Goal: Information Seeking & Learning: Stay updated

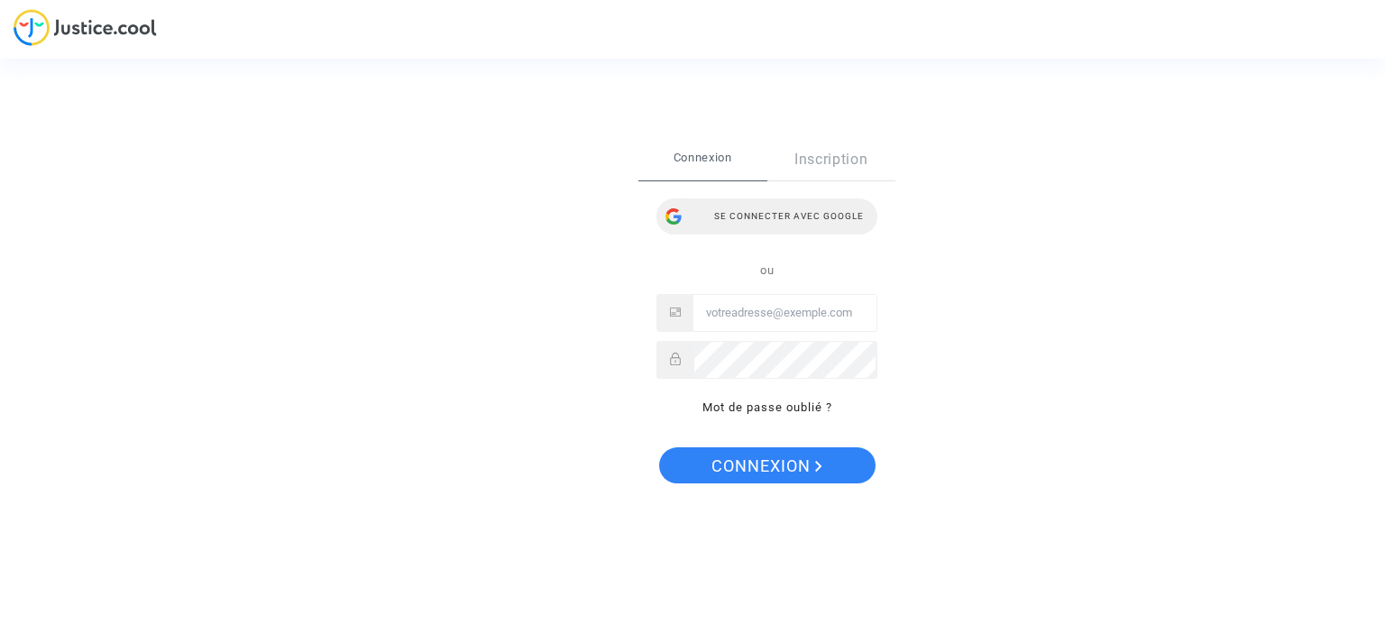
click at [811, 205] on div "Se connecter avec Google" at bounding box center [766, 216] width 221 height 36
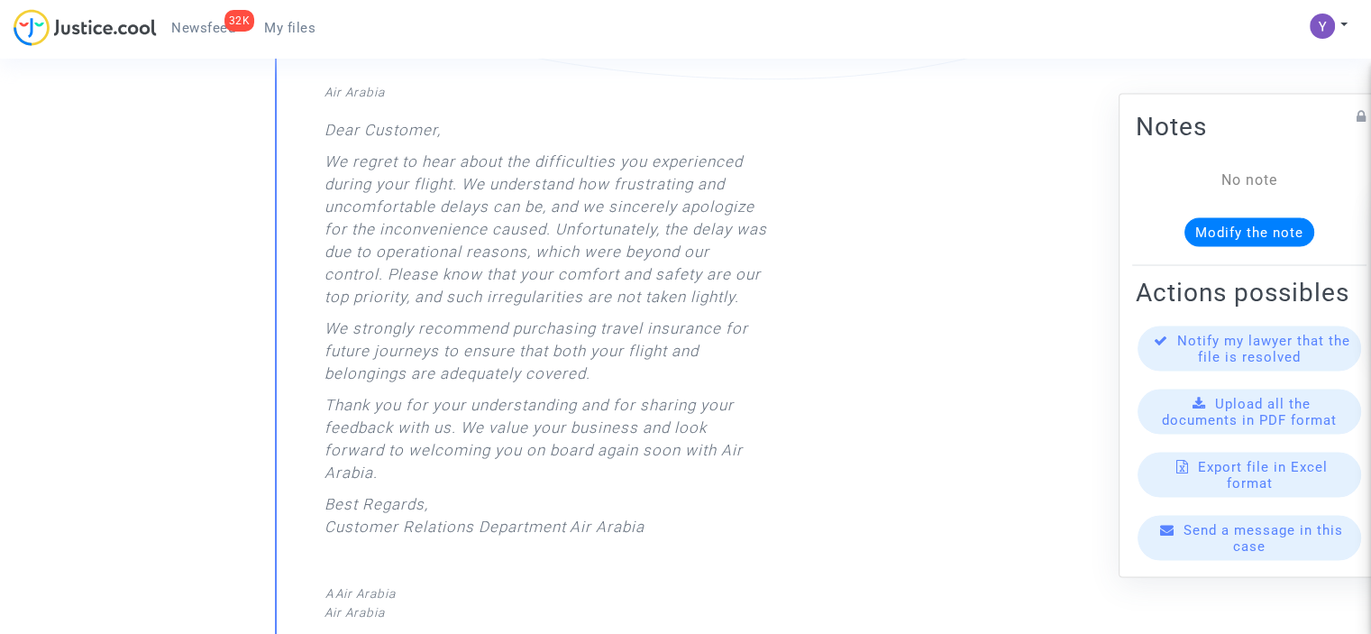
scroll to position [2163, 0]
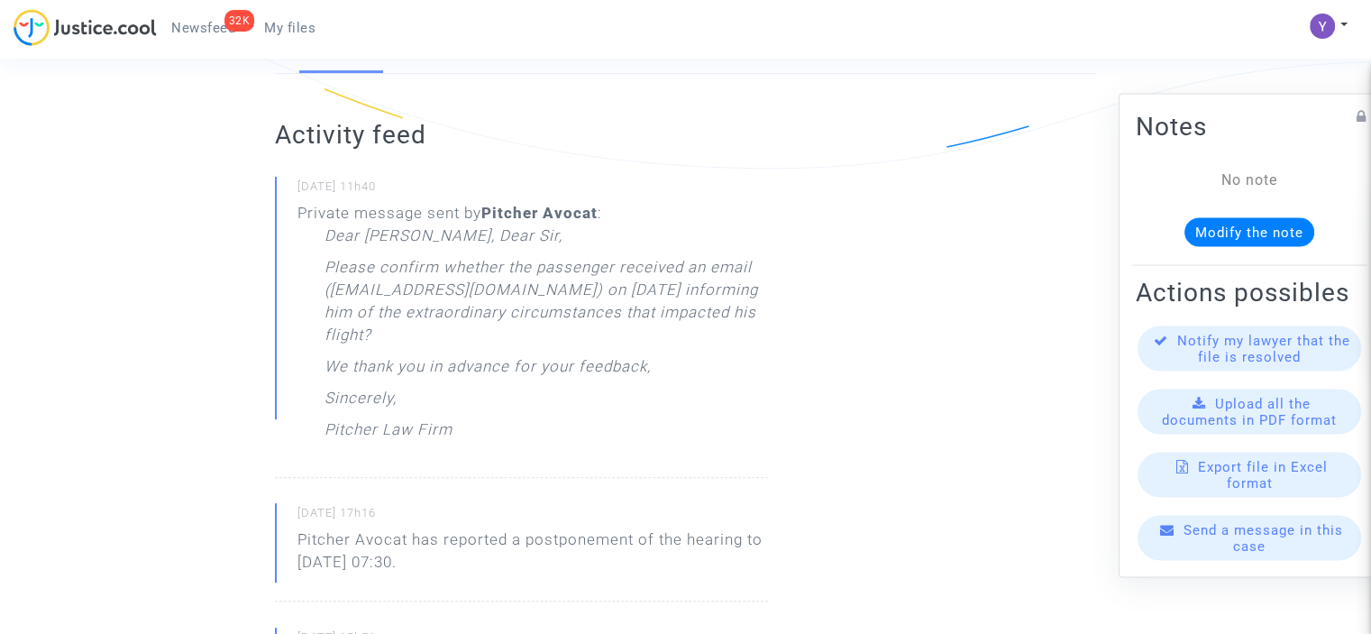
scroll to position [451, 0]
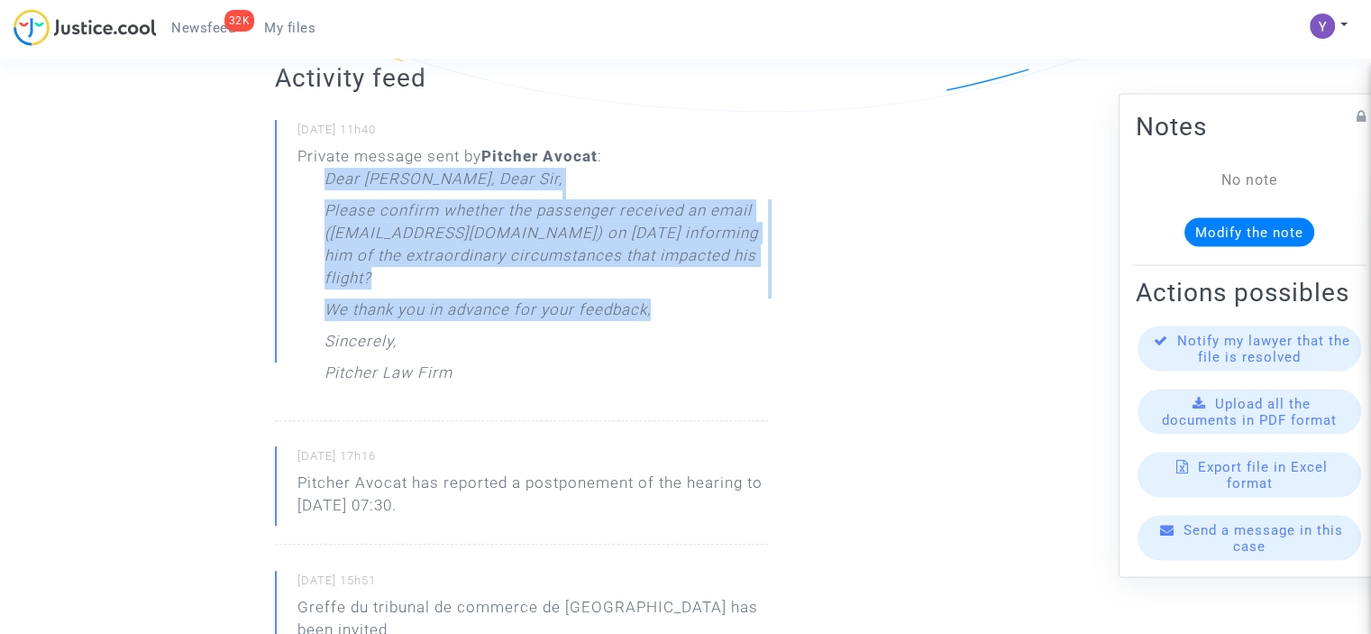
drag, startPoint x: 694, startPoint y: 315, endPoint x: 323, endPoint y: 190, distance: 391.6
click at [323, 190] on div "Private message sent by [PERSON_NAME] : Dear [PERSON_NAME], Dear Sir, Please co…" at bounding box center [532, 269] width 471 height 248
copy div "Dear [PERSON_NAME], Dear Sir, Please confirm whether the passenger received an …"
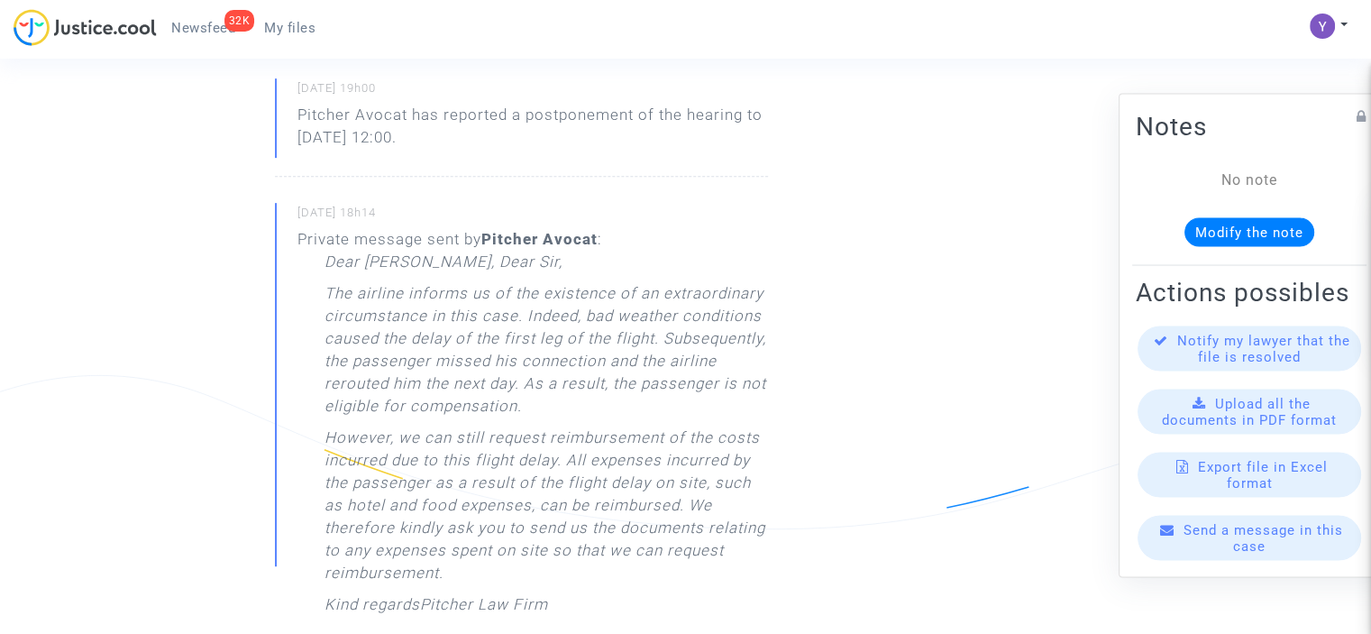
scroll to position [901, 0]
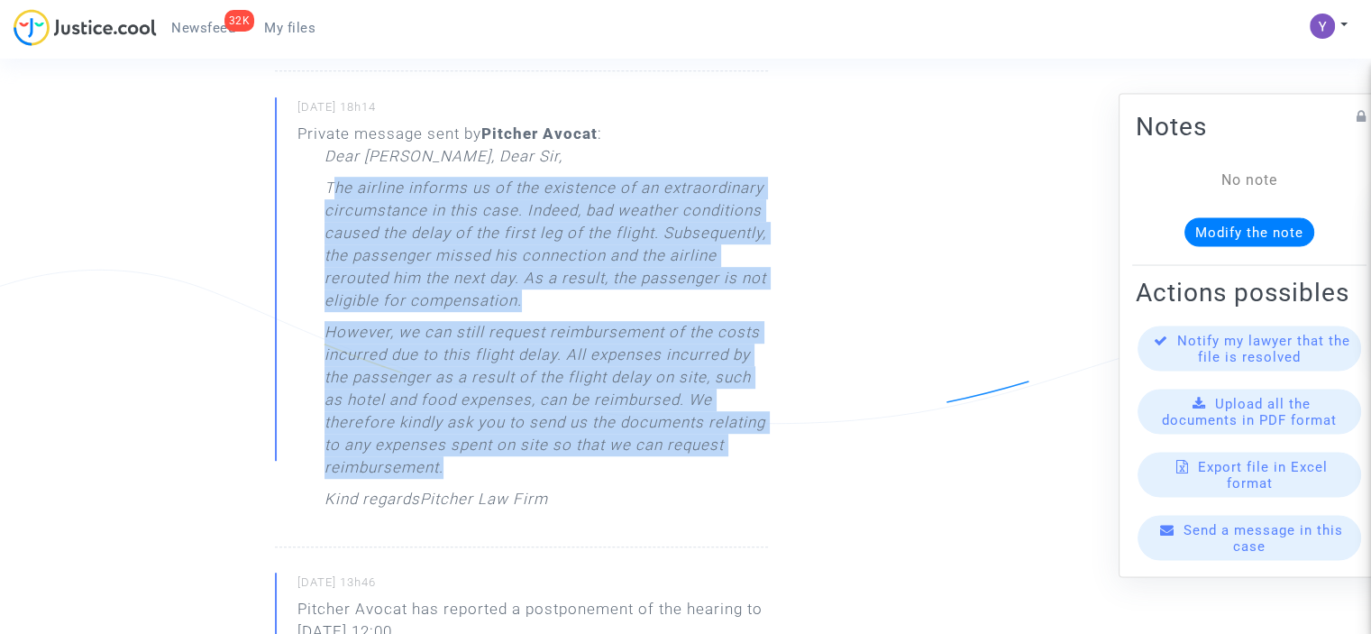
drag, startPoint x: 329, startPoint y: 186, endPoint x: 548, endPoint y: 463, distance: 353.6
click at [548, 463] on div "Dear Madam, Dear Sir, The airline informs us of the existence of an extraordina…" at bounding box center [545, 332] width 443 height 374
copy div "he airline informs us of the existence of an extraordinary circumstance in this…"
drag, startPoint x: 326, startPoint y: 187, endPoint x: 439, endPoint y: 462, distance: 297.1
click at [439, 462] on div "Dear Madam, Dear Sir, The airline informs us of the existence of an extraordina…" at bounding box center [545, 332] width 443 height 374
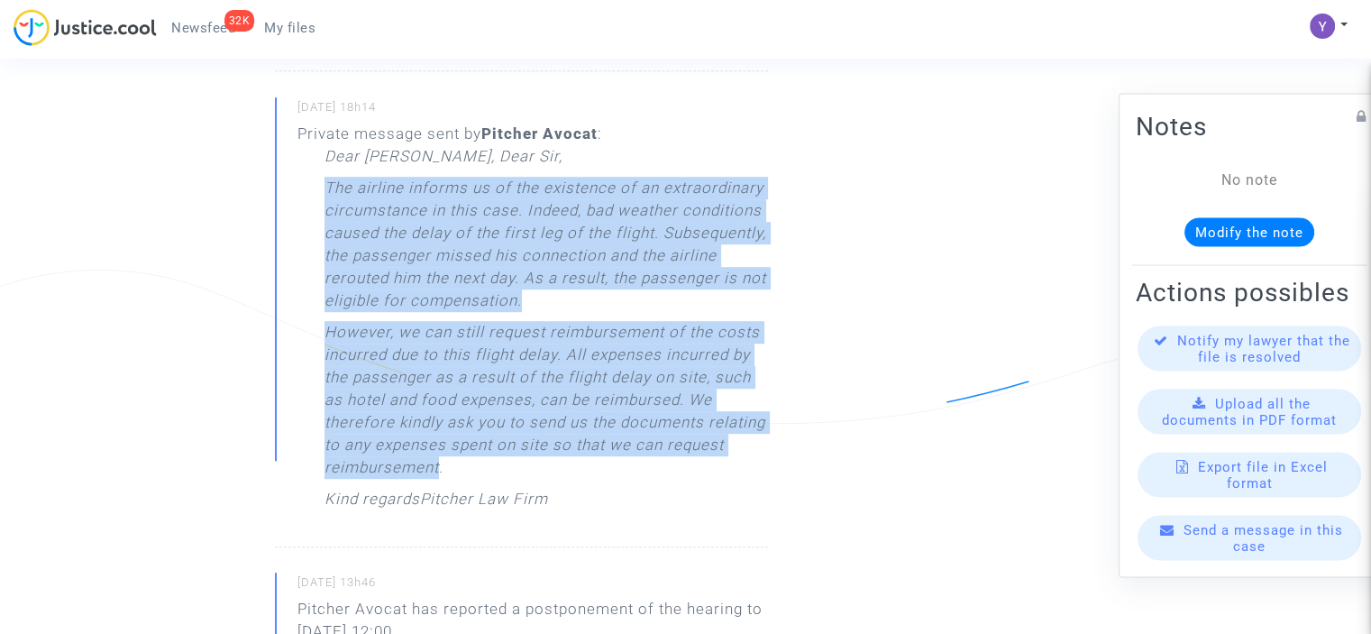
copy div "The airline informs us of the existence of an extraordinary circumstance in thi…"
